Goal: Task Accomplishment & Management: Use online tool/utility

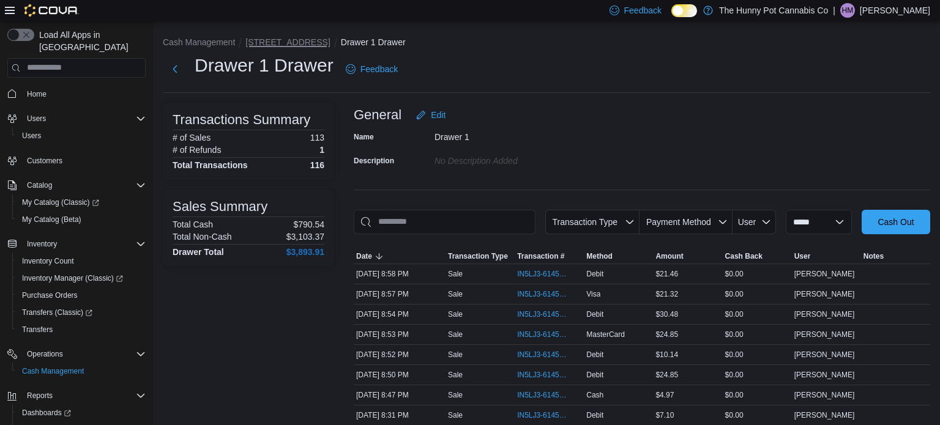
click at [260, 39] on button "[STREET_ADDRESS]" at bounding box center [287, 42] width 84 height 10
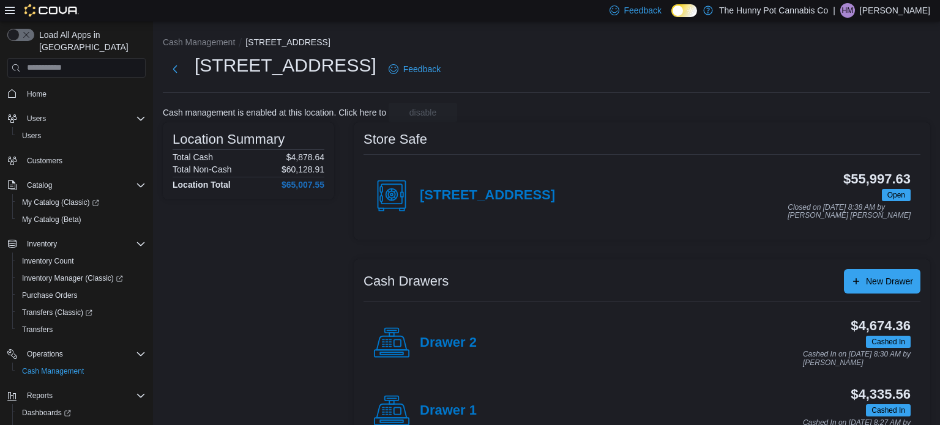
scroll to position [39, 0]
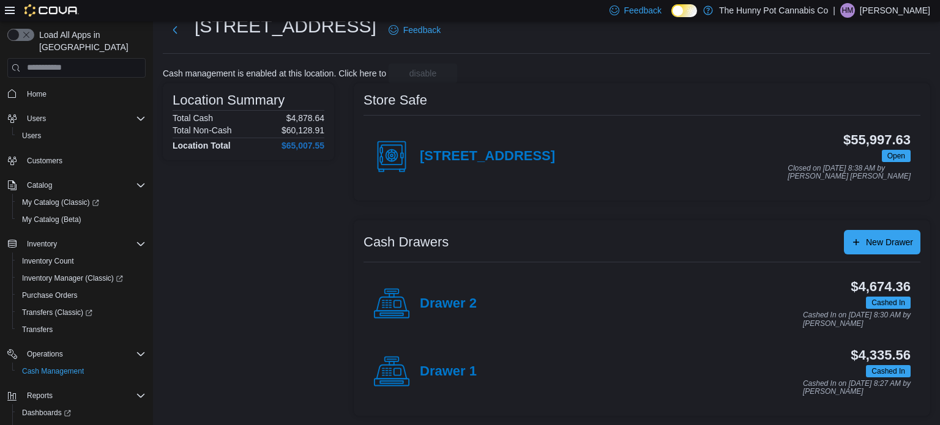
click at [400, 302] on icon at bounding box center [391, 304] width 37 height 37
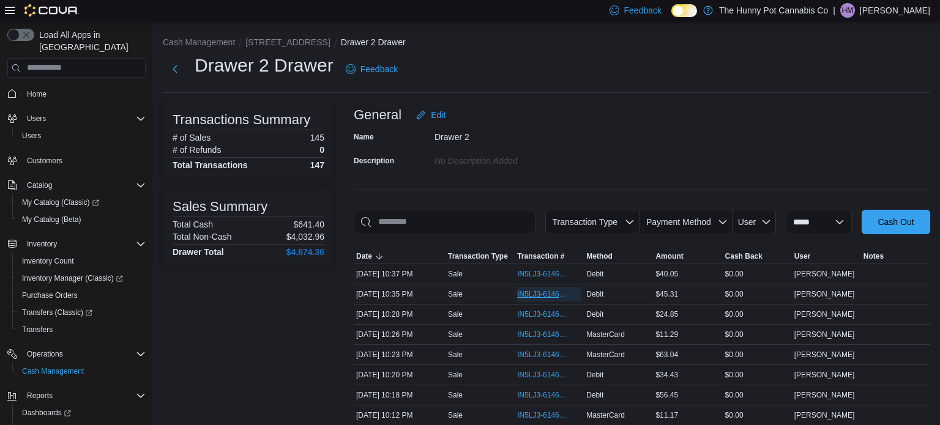
click at [561, 292] on span "IN5LJ3-6146657" at bounding box center [543, 295] width 52 height 10
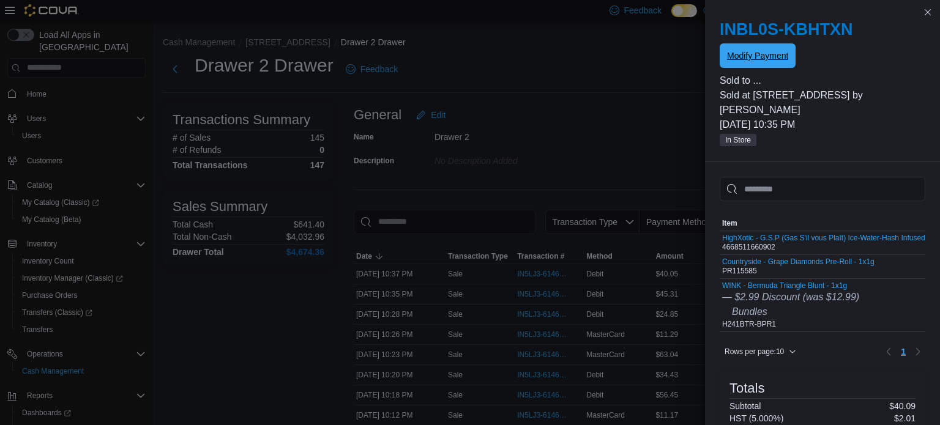
click at [782, 56] on span "Modify Payment" at bounding box center [757, 56] width 61 height 12
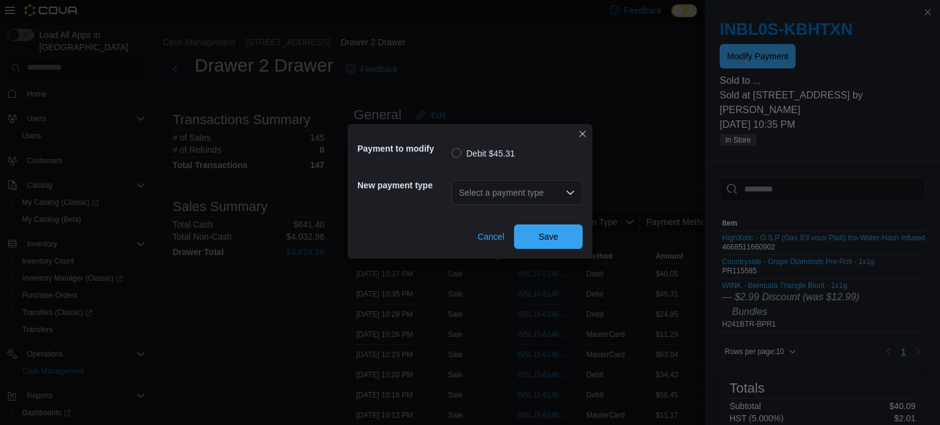
click at [521, 191] on div "Select a payment type" at bounding box center [517, 193] width 131 height 24
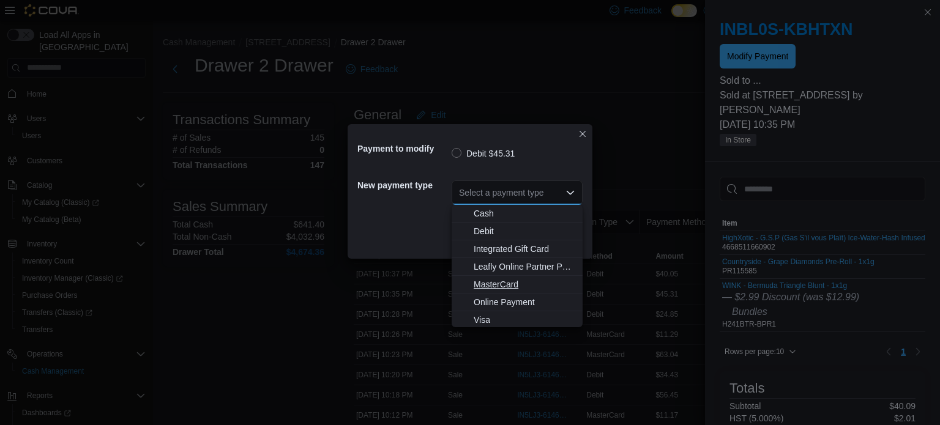
click at [494, 279] on span "MasterCard" at bounding box center [525, 284] width 102 height 12
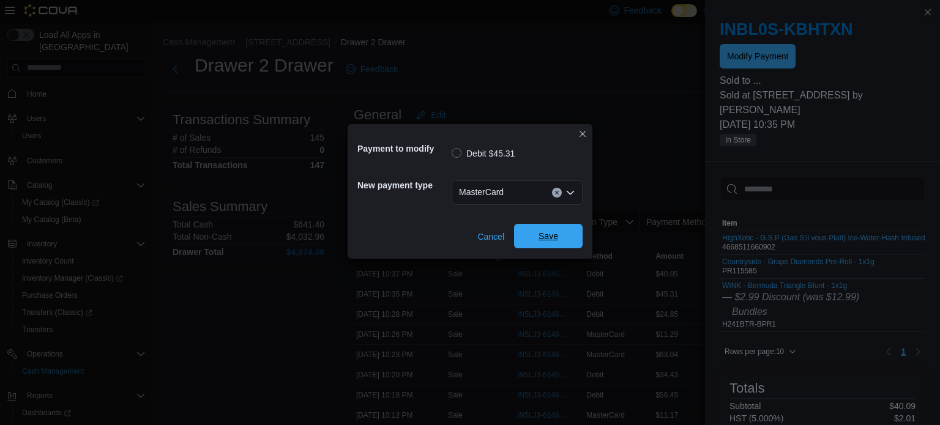
click at [563, 231] on span "Save" at bounding box center [548, 236] width 54 height 24
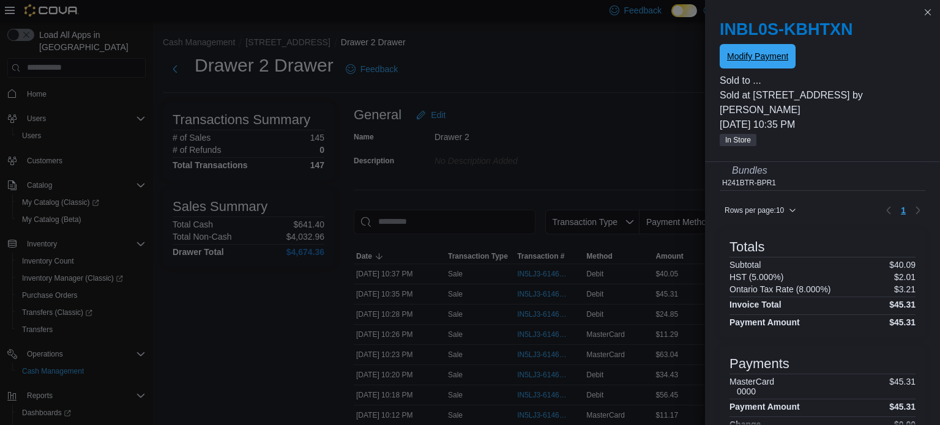
scroll to position [144, 0]
